Goal: Task Accomplishment & Management: Complete application form

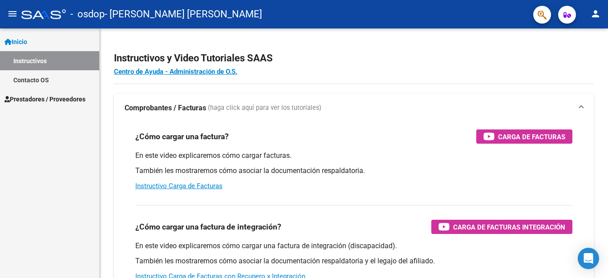
click at [45, 99] on span "Prestadores / Proveedores" at bounding box center [44, 99] width 81 height 10
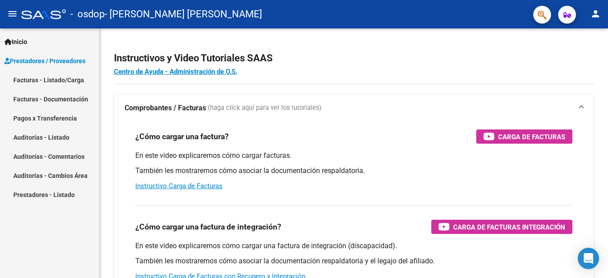
click at [59, 82] on link "Facturas - Listado/Carga" at bounding box center [49, 79] width 99 height 19
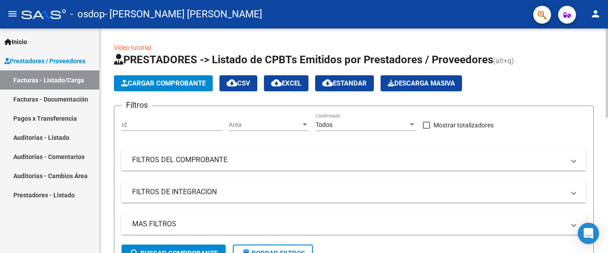
click at [152, 83] on span "Cargar Comprobante" at bounding box center [163, 83] width 85 height 8
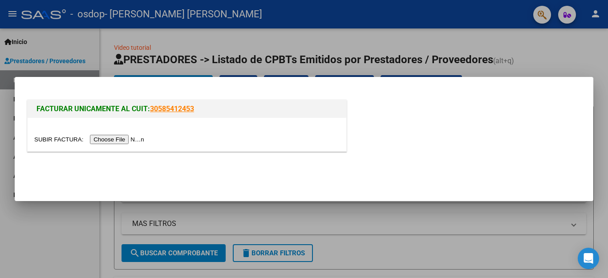
click at [123, 138] on input "file" at bounding box center [90, 139] width 113 height 9
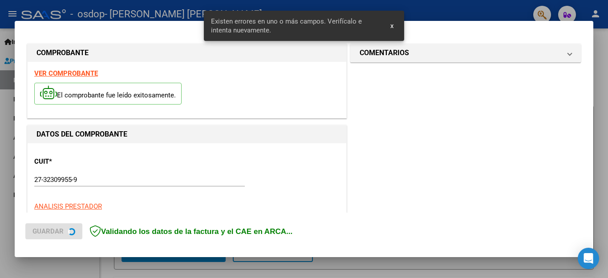
scroll to position [203, 0]
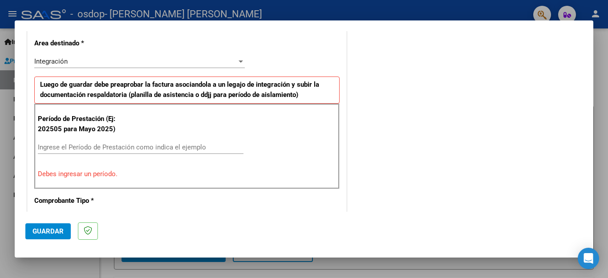
click at [104, 143] on div "Ingrese el Período de Prestación como indica el ejemplo" at bounding box center [141, 147] width 206 height 13
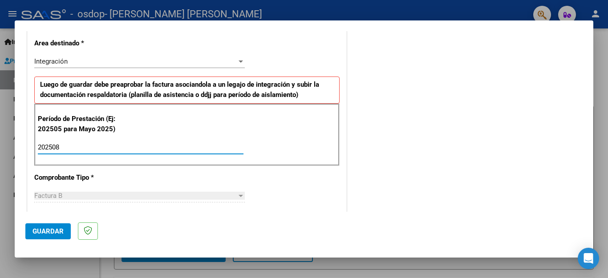
type input "202508"
click at [40, 231] on span "Guardar" at bounding box center [48, 232] width 31 height 8
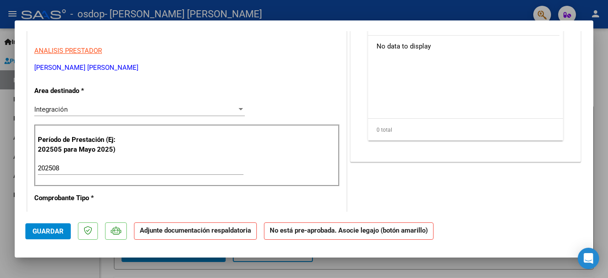
scroll to position [155, 0]
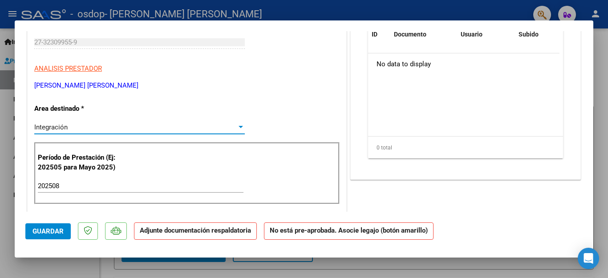
click at [237, 127] on div at bounding box center [241, 127] width 8 height 7
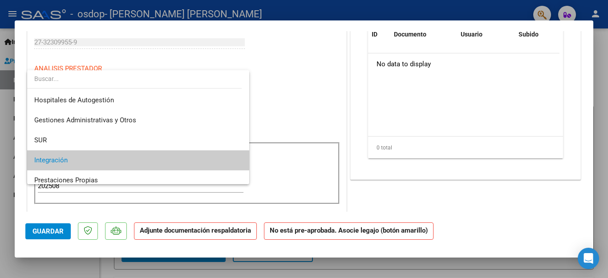
scroll to position [33, 0]
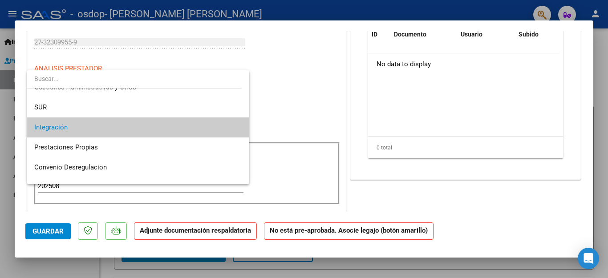
click at [235, 127] on mat-option "Integración" at bounding box center [138, 128] width 222 height 20
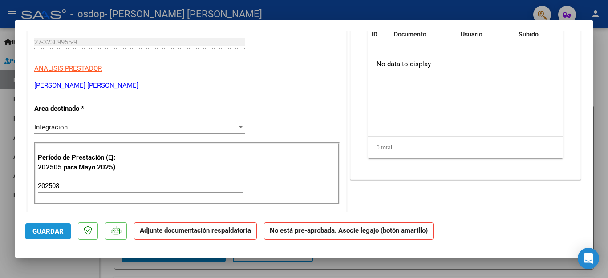
click at [45, 229] on span "Guardar" at bounding box center [48, 232] width 31 height 8
click at [594, 51] on div at bounding box center [304, 139] width 608 height 278
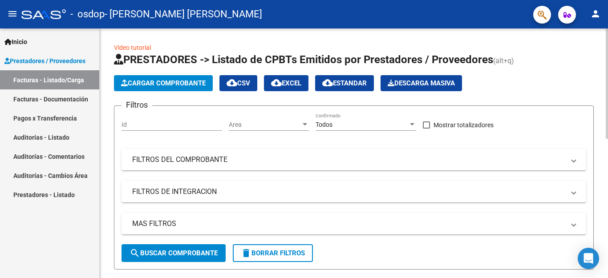
click at [608, 195] on div at bounding box center [607, 154] width 2 height 250
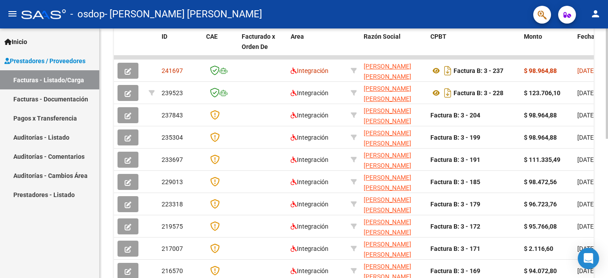
click at [606, 66] on div "Video tutorial PRESTADORES -> Listado de CPBTs Emitidos por Prestadores / Prove…" at bounding box center [354, 58] width 509 height 558
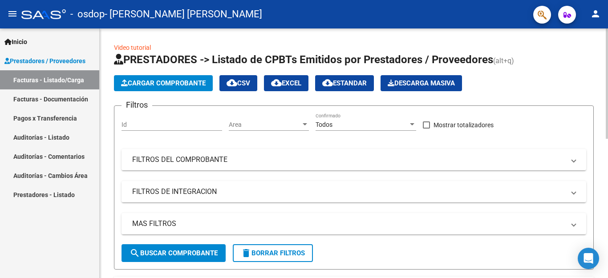
click at [608, 61] on div at bounding box center [607, 154] width 2 height 250
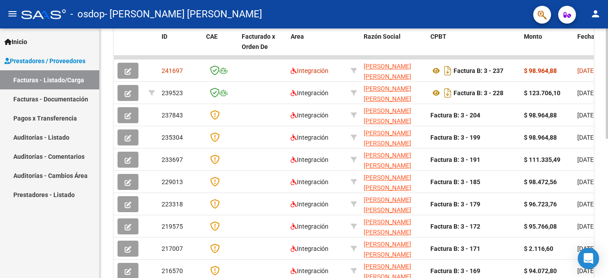
click at [608, 182] on div at bounding box center [607, 154] width 2 height 250
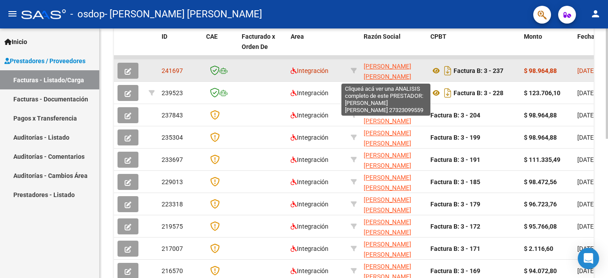
click at [392, 68] on span "[PERSON_NAME] [PERSON_NAME]" at bounding box center [388, 71] width 48 height 17
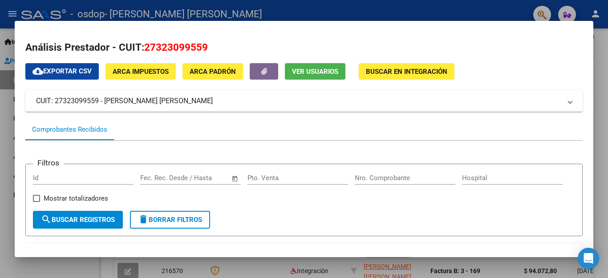
scroll to position [188, 0]
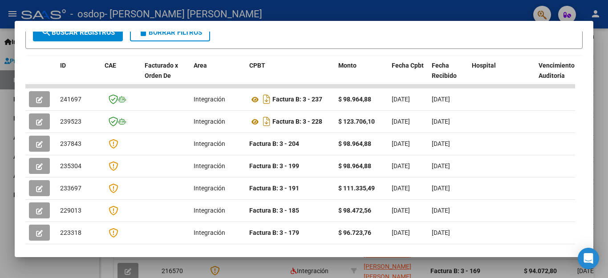
click at [608, 73] on div at bounding box center [304, 139] width 608 height 278
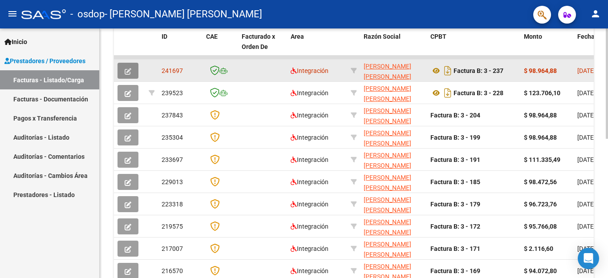
click at [124, 71] on button "button" at bounding box center [128, 71] width 21 height 16
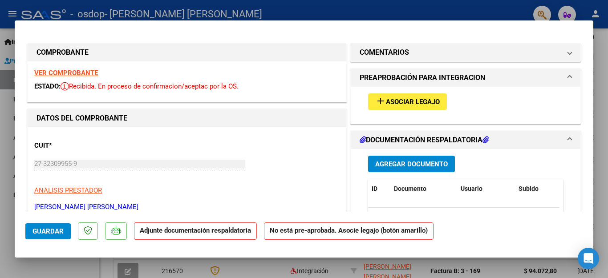
click at [417, 99] on span "Asociar Legajo" at bounding box center [413, 102] width 54 height 8
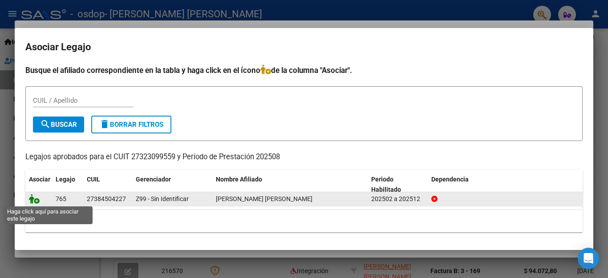
click at [33, 199] on icon at bounding box center [34, 199] width 11 height 10
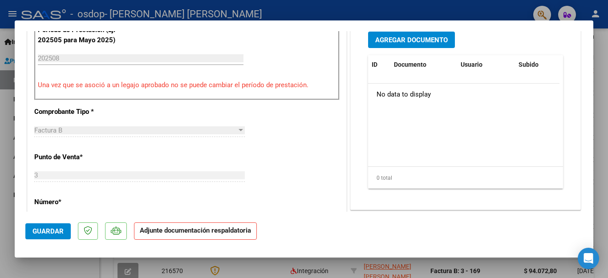
scroll to position [435, 0]
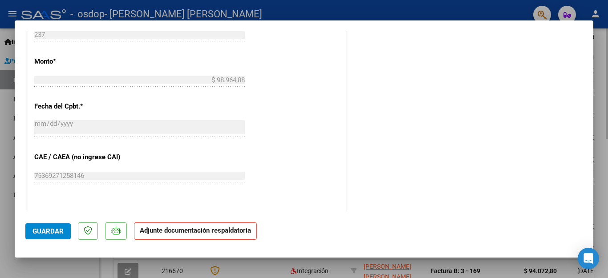
drag, startPoint x: 597, startPoint y: 167, endPoint x: 599, endPoint y: 182, distance: 15.8
click at [600, 187] on div at bounding box center [304, 139] width 608 height 278
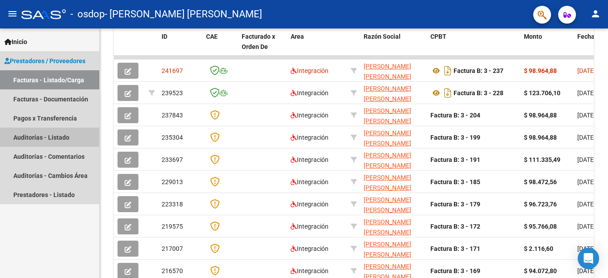
click at [35, 135] on link "Auditorías - Listado" at bounding box center [49, 137] width 99 height 19
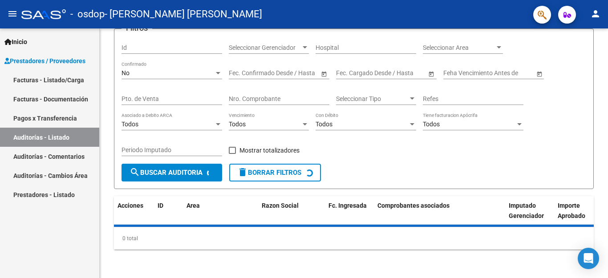
scroll to position [87, 0]
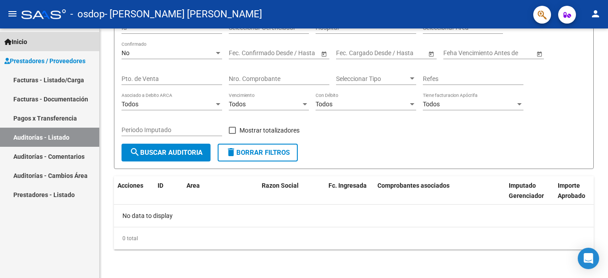
click at [32, 42] on link "Inicio" at bounding box center [49, 41] width 99 height 19
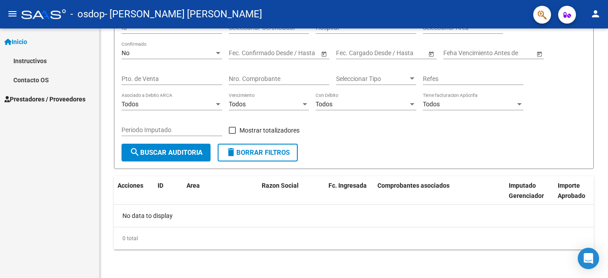
click at [18, 41] on span "Inicio" at bounding box center [15, 42] width 23 height 10
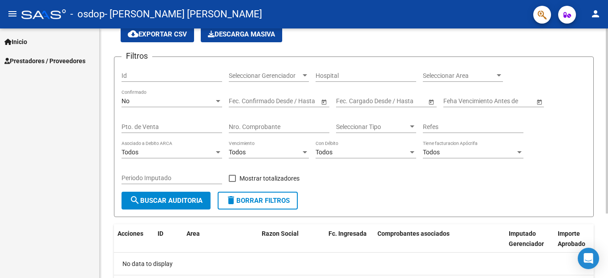
scroll to position [0, 0]
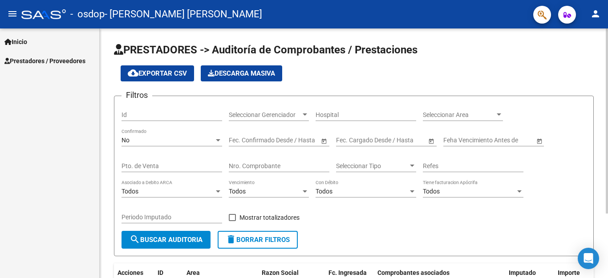
click at [608, 41] on div at bounding box center [607, 121] width 2 height 185
